Goal: Task Accomplishment & Management: Use online tool/utility

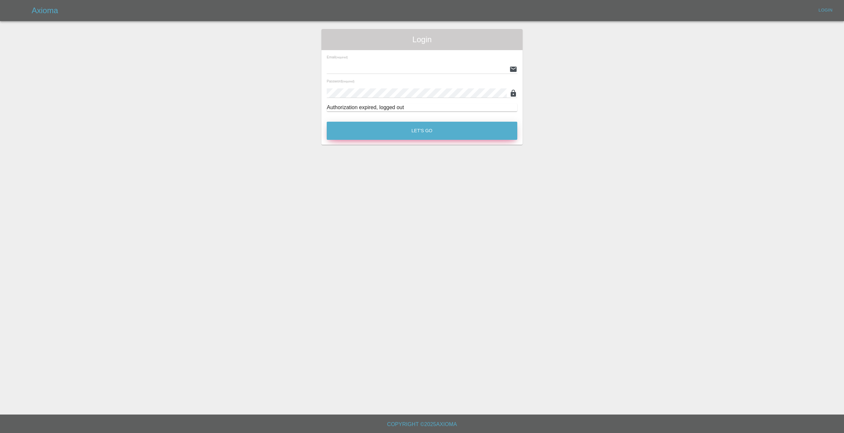
type input "info@spraywaysmartrepairs.co.uk"
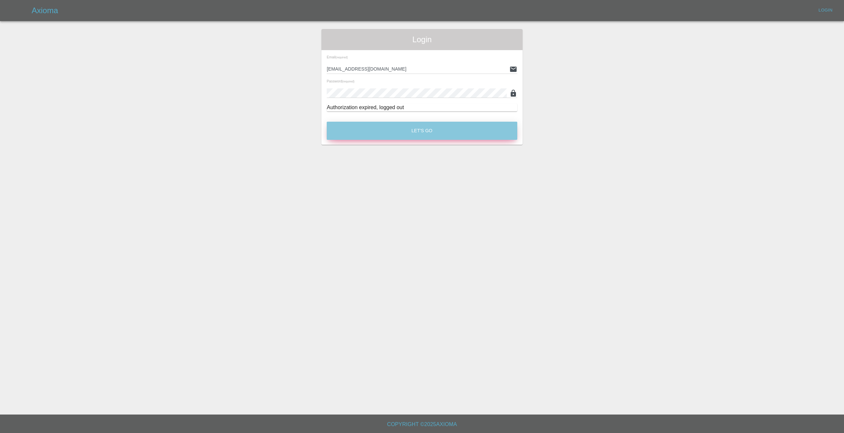
click at [404, 128] on button "Let's Go" at bounding box center [422, 131] width 191 height 18
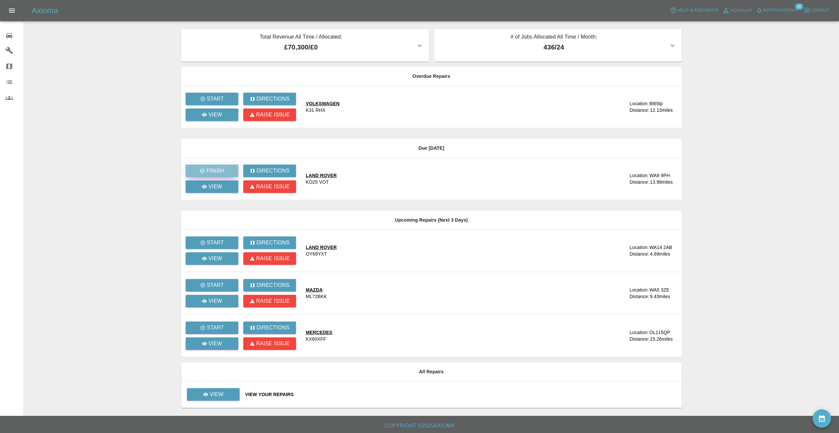
click at [221, 168] on p "Finish" at bounding box center [214, 171] width 17 height 8
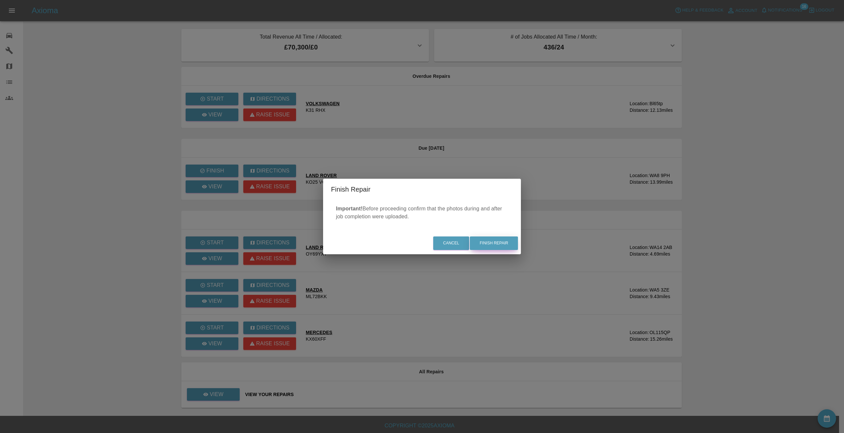
click at [493, 244] on button "Finish Repair" at bounding box center [494, 243] width 48 height 14
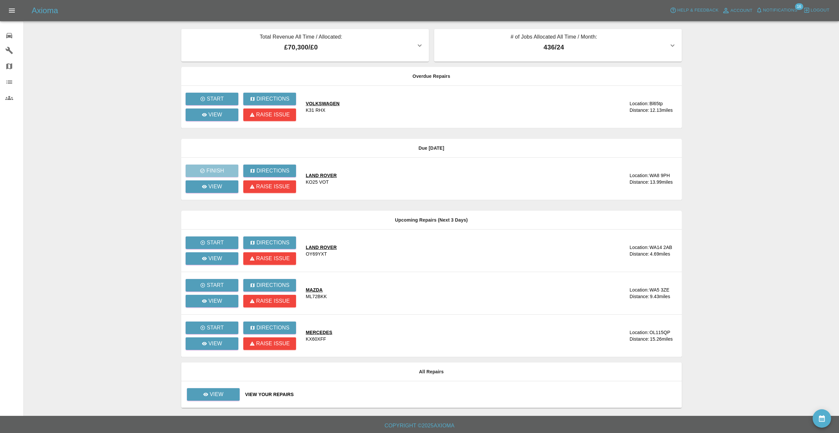
click at [136, 53] on main "Total Revenue All Time / Allocated: £70,300 / £0 Sprayway Smart Repairs NW : £7…" at bounding box center [419, 208] width 839 height 416
click at [7, 35] on icon at bounding box center [9, 36] width 8 height 8
